Goal: Task Accomplishment & Management: Use online tool/utility

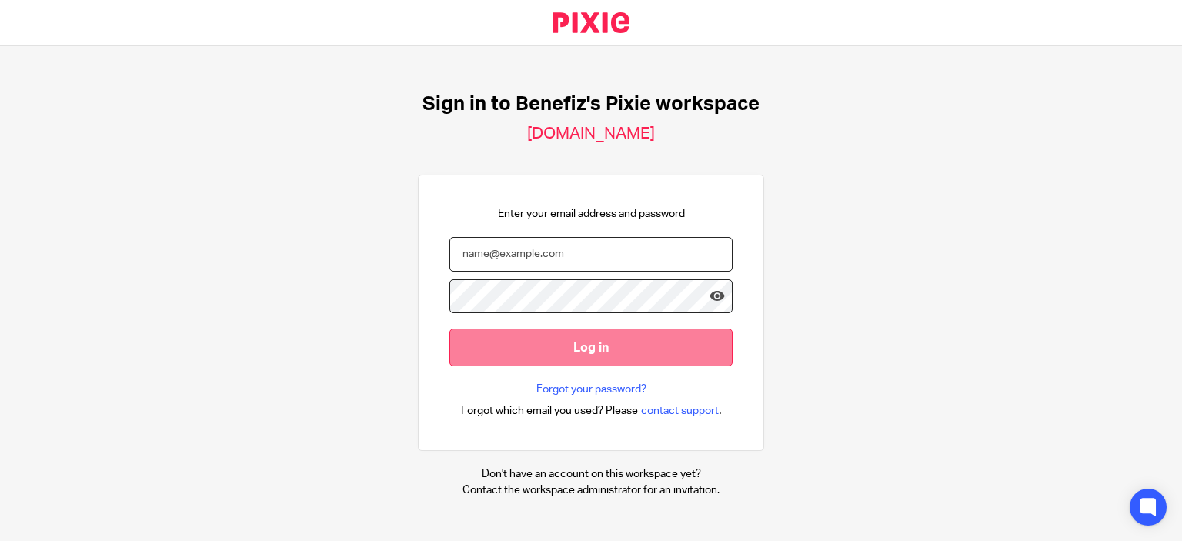
type input "[EMAIL_ADDRESS][DOMAIN_NAME]"
click at [579, 355] on input "Log in" at bounding box center [591, 348] width 283 height 38
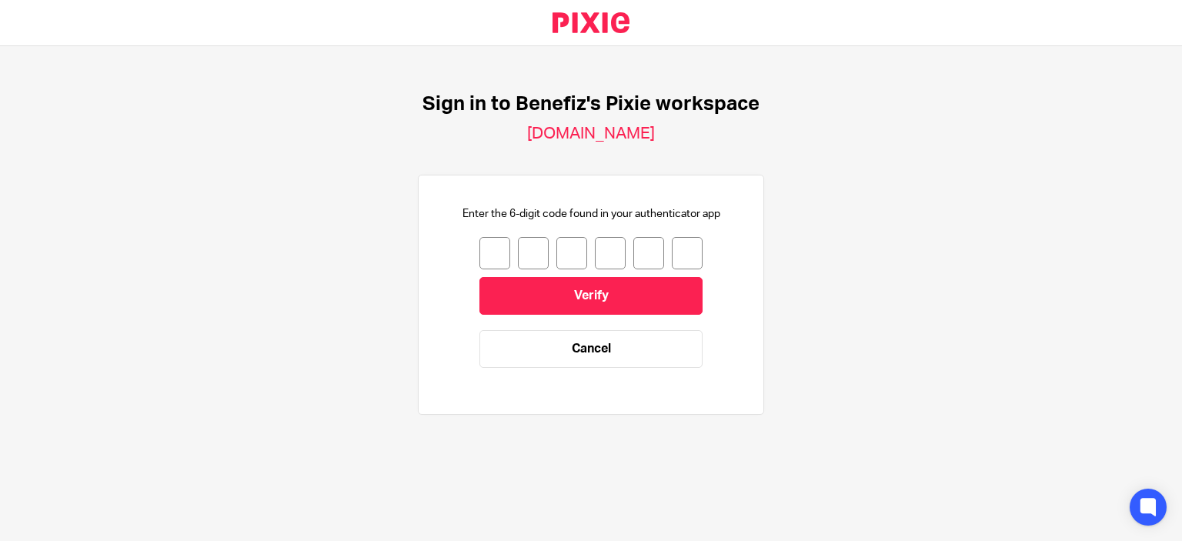
click at [488, 252] on input "number" at bounding box center [495, 253] width 31 height 32
type input "2"
type input "9"
type input "6"
type input "3"
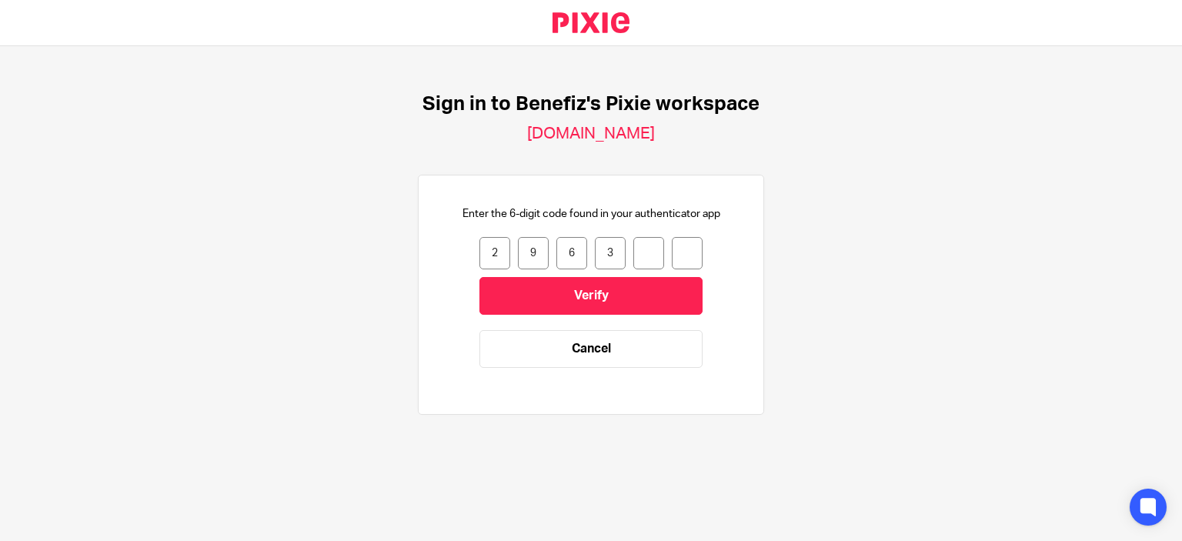
type input "2"
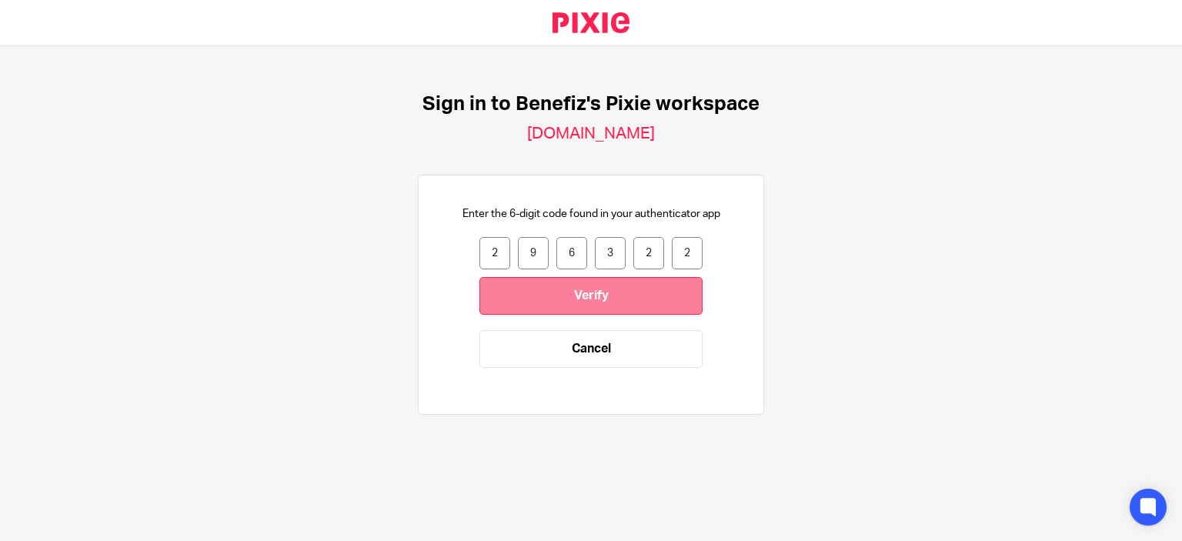
click at [583, 306] on input "Verify" at bounding box center [591, 296] width 223 height 38
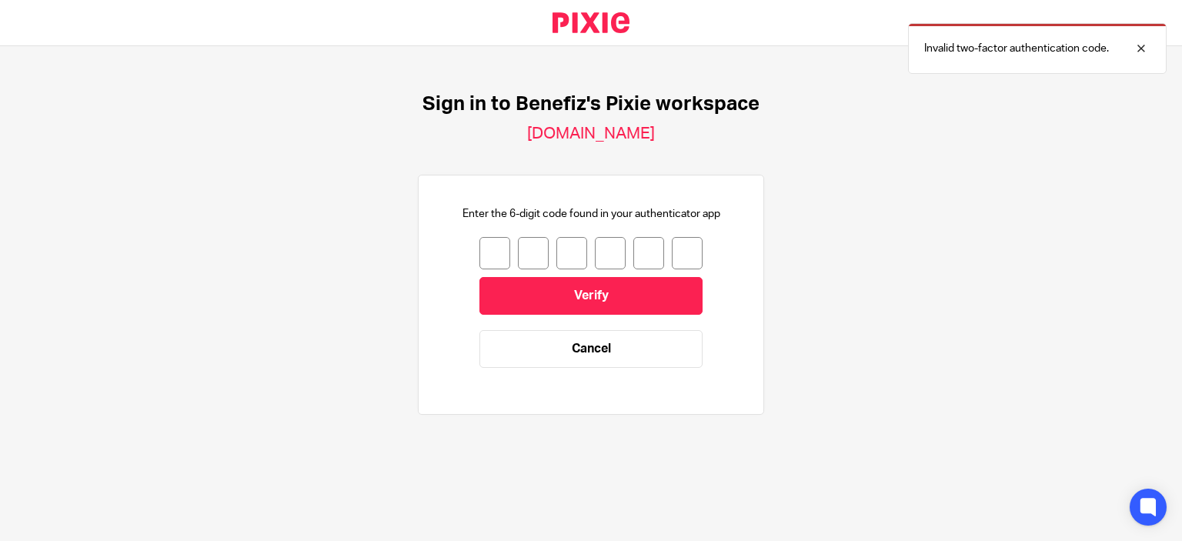
click at [481, 259] on input "number" at bounding box center [495, 253] width 31 height 32
type input "3"
type input "0"
type input "4"
type input "7"
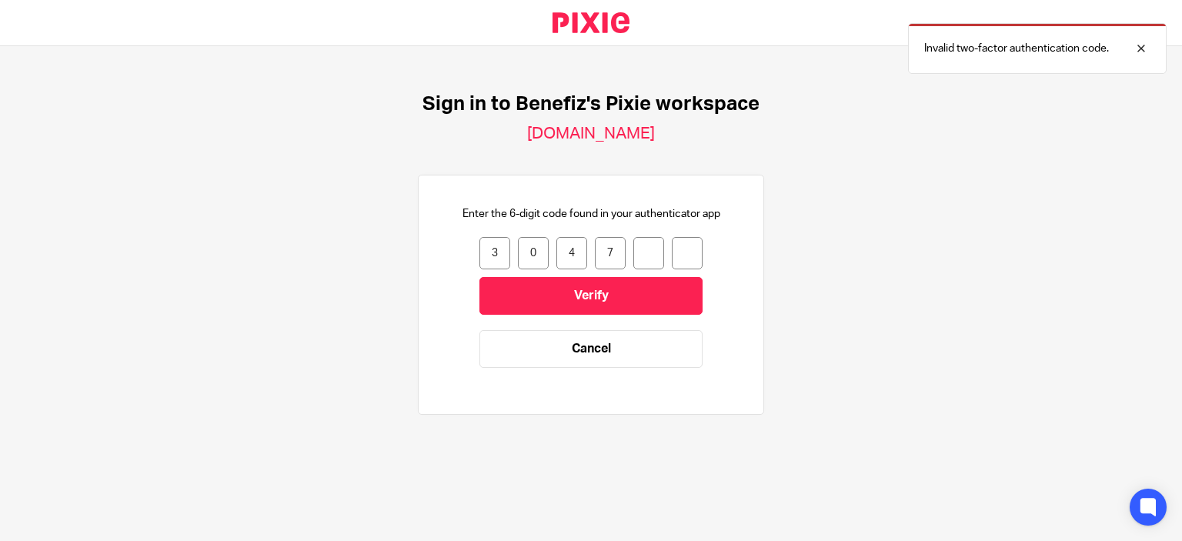
type input "1"
type input "0"
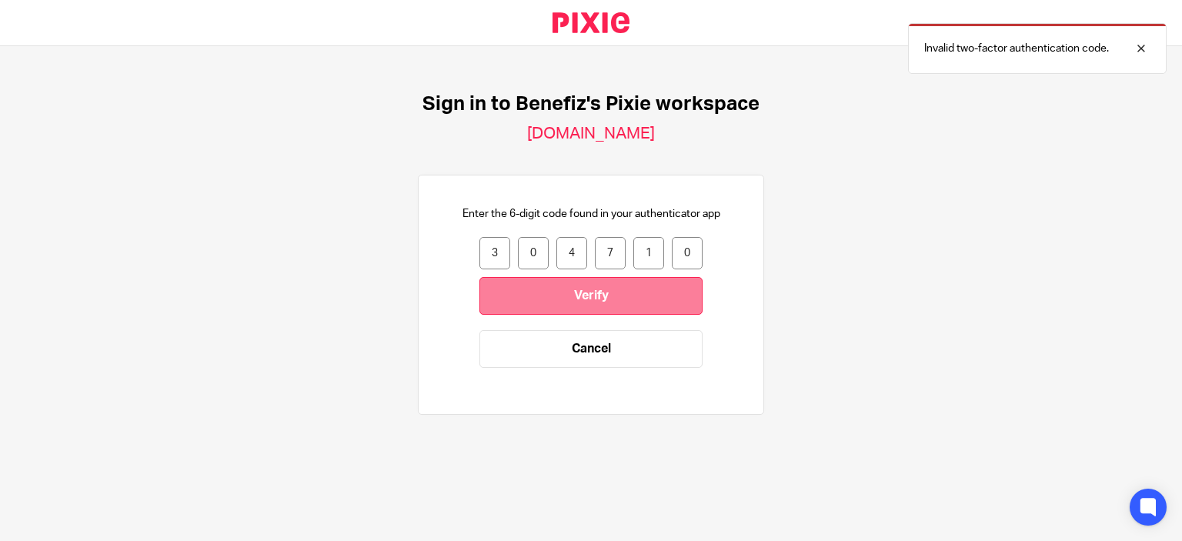
click at [553, 299] on input "Verify" at bounding box center [591, 296] width 223 height 38
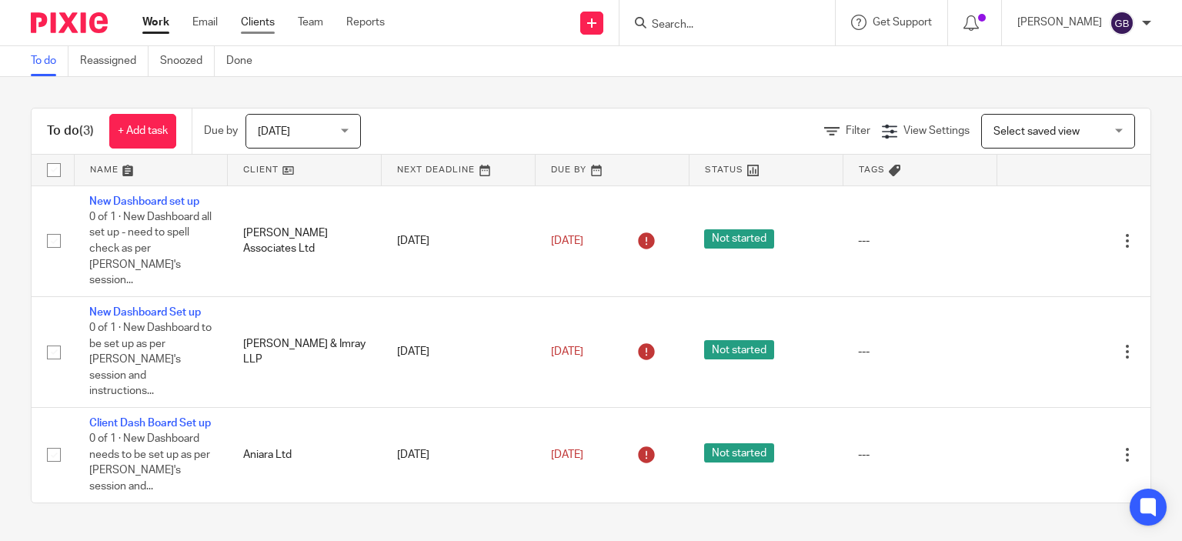
click at [244, 22] on link "Clients" at bounding box center [258, 22] width 34 height 15
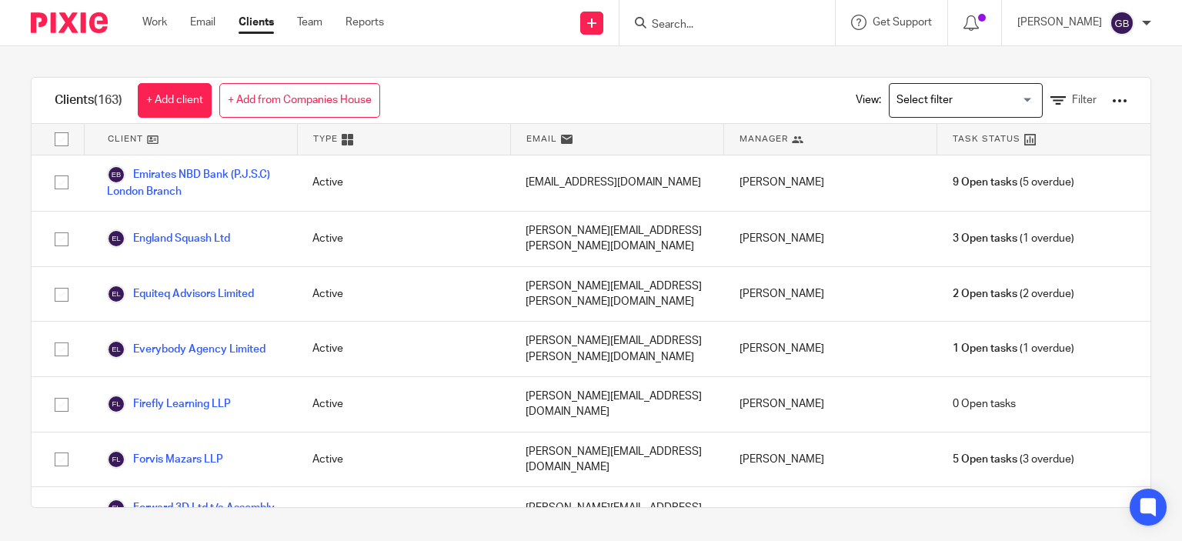
scroll to position [2540, 0]
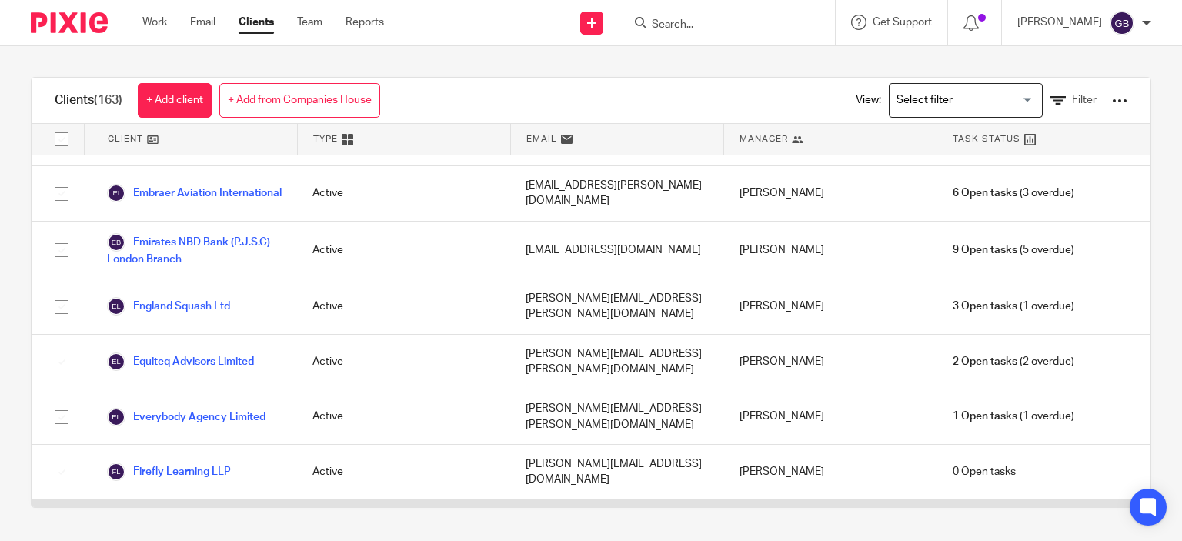
click at [206, 518] on link "Forvis Mazars LLP" at bounding box center [165, 527] width 116 height 18
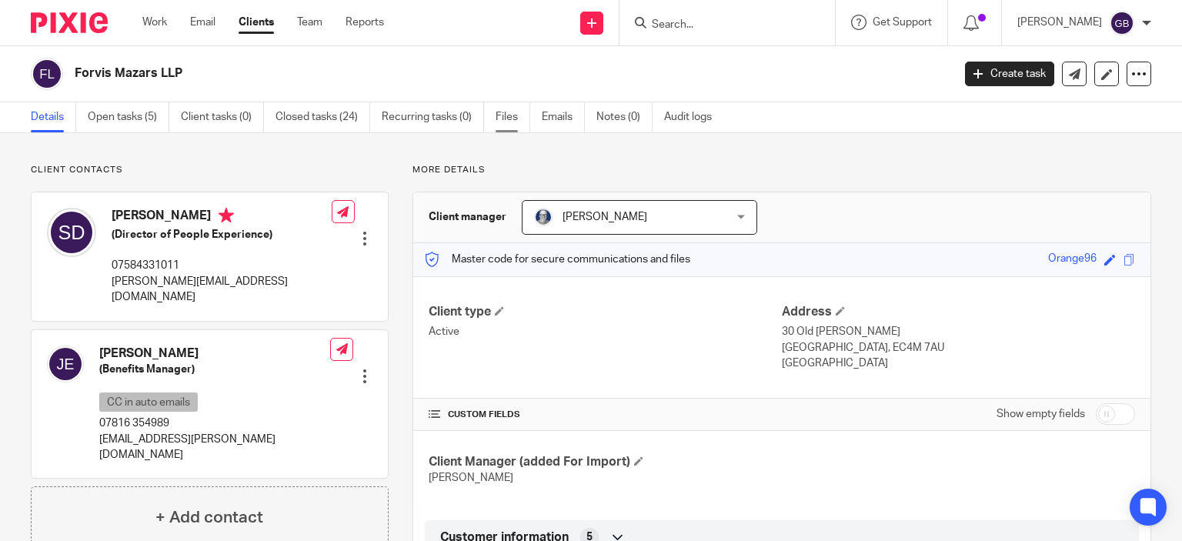
click at [500, 123] on link "Files" at bounding box center [513, 117] width 35 height 30
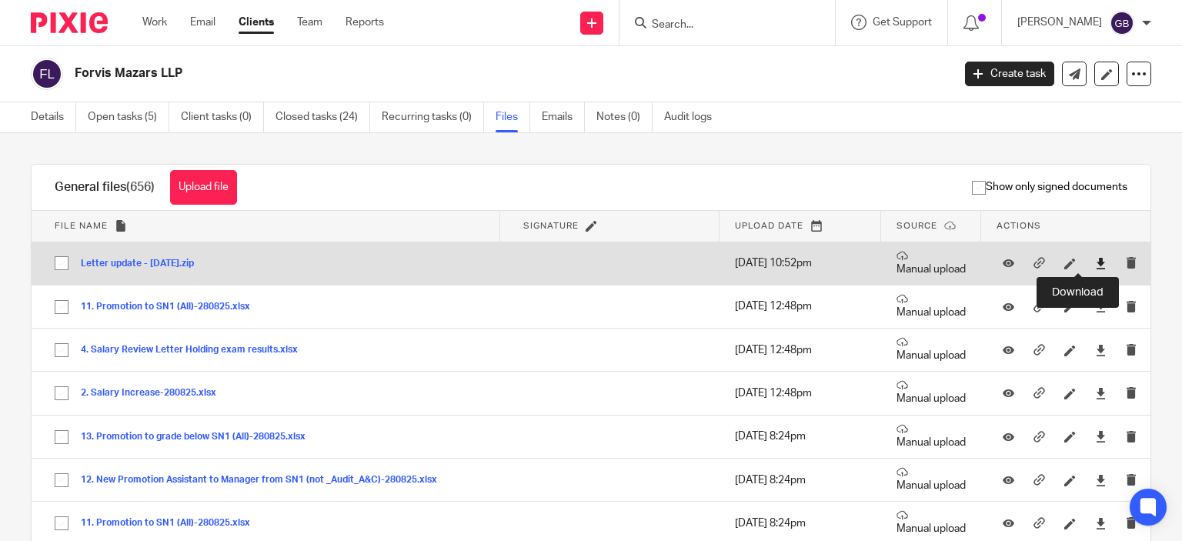
click at [1095, 265] on icon at bounding box center [1101, 264] width 12 height 12
